Goal: Find specific page/section: Find specific page/section

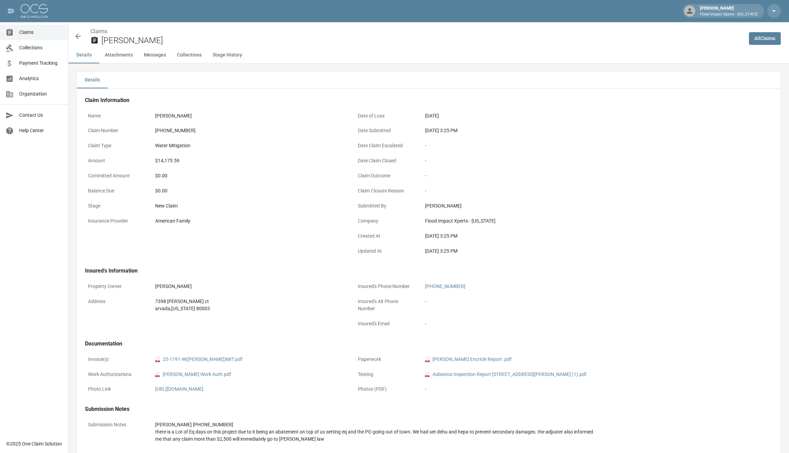
click at [80, 40] on icon at bounding box center [78, 36] width 8 height 8
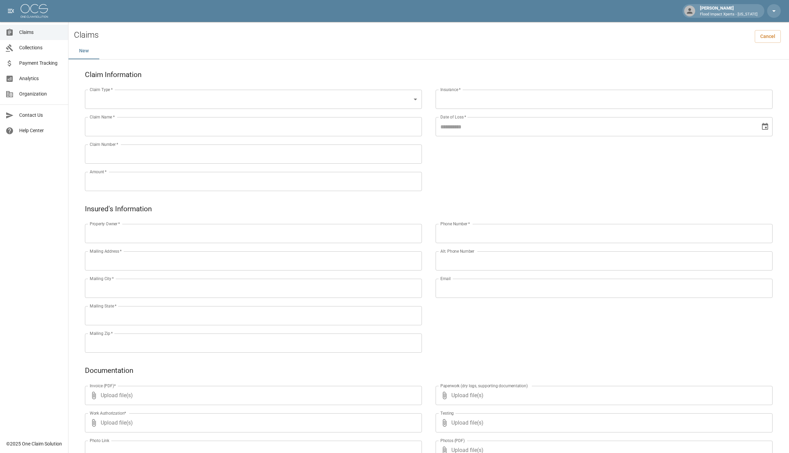
scroll to position [120, 0]
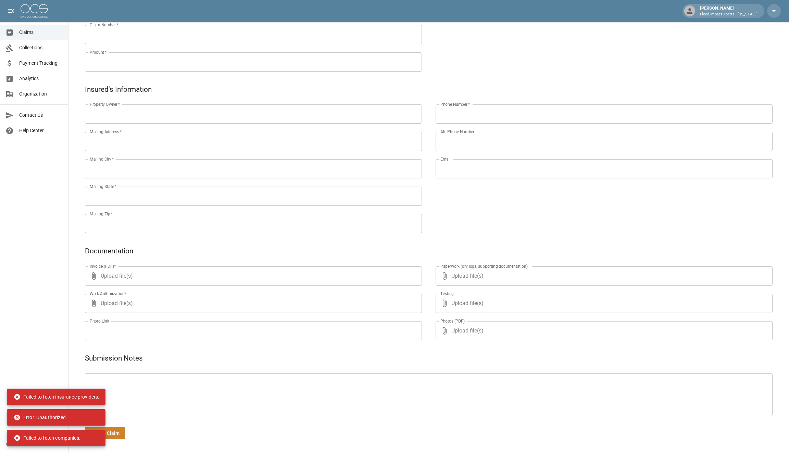
click at [42, 47] on span "Collections" at bounding box center [40, 47] width 43 height 7
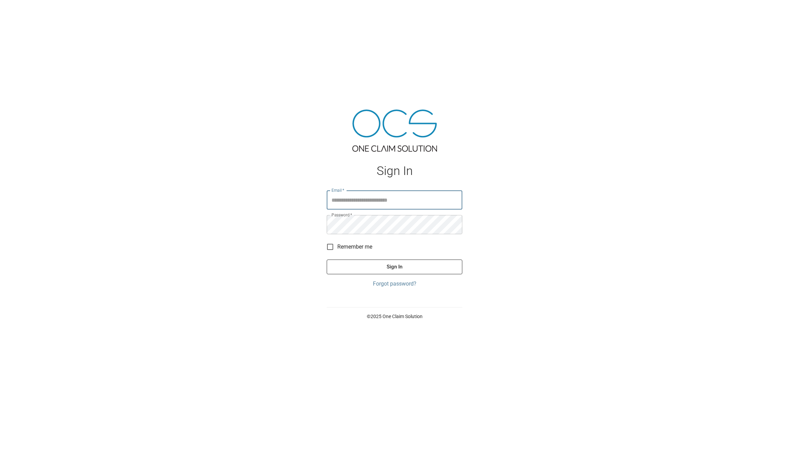
type input "**********"
click at [394, 266] on button "Sign In" at bounding box center [395, 267] width 136 height 14
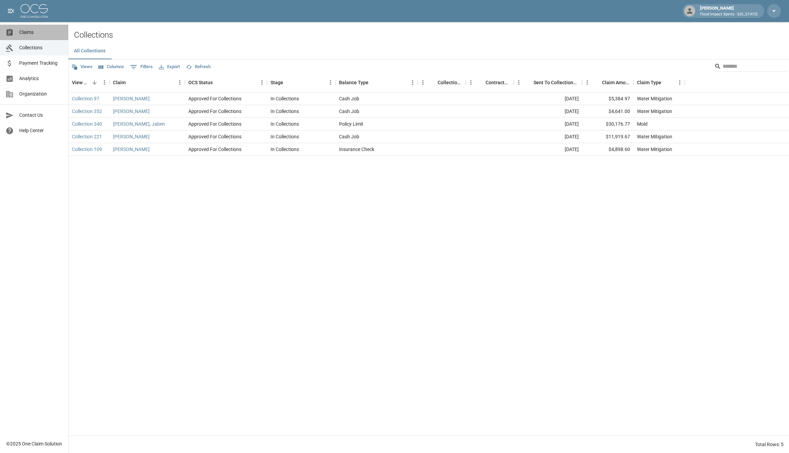
click at [39, 34] on span "Claims" at bounding box center [40, 32] width 43 height 7
